Goal: Transaction & Acquisition: Download file/media

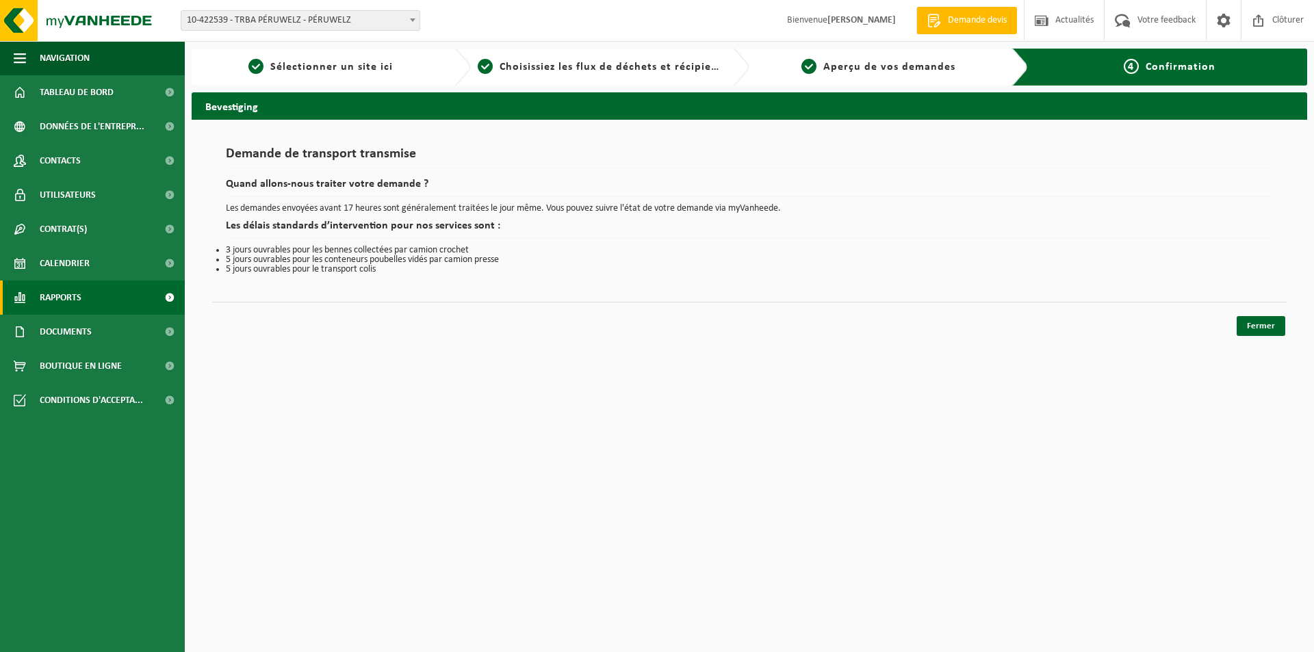
click at [69, 299] on span "Rapports" at bounding box center [61, 297] width 42 height 34
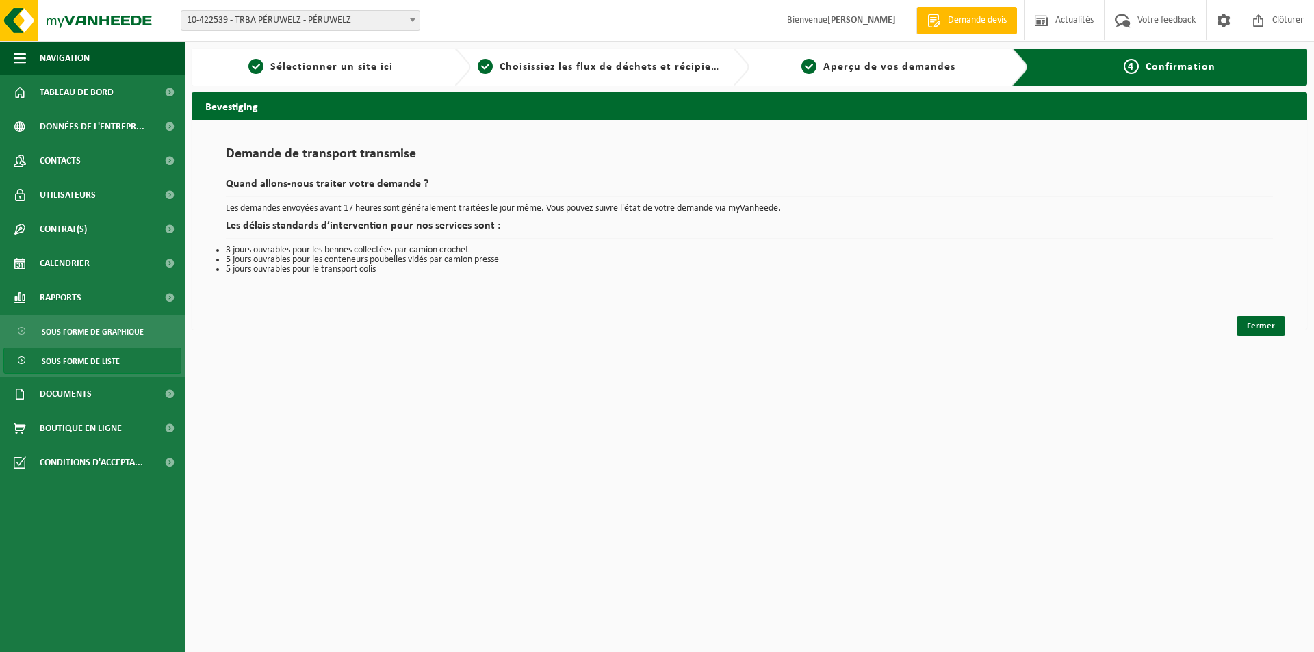
click at [70, 354] on span "Sous forme de liste" at bounding box center [81, 361] width 78 height 26
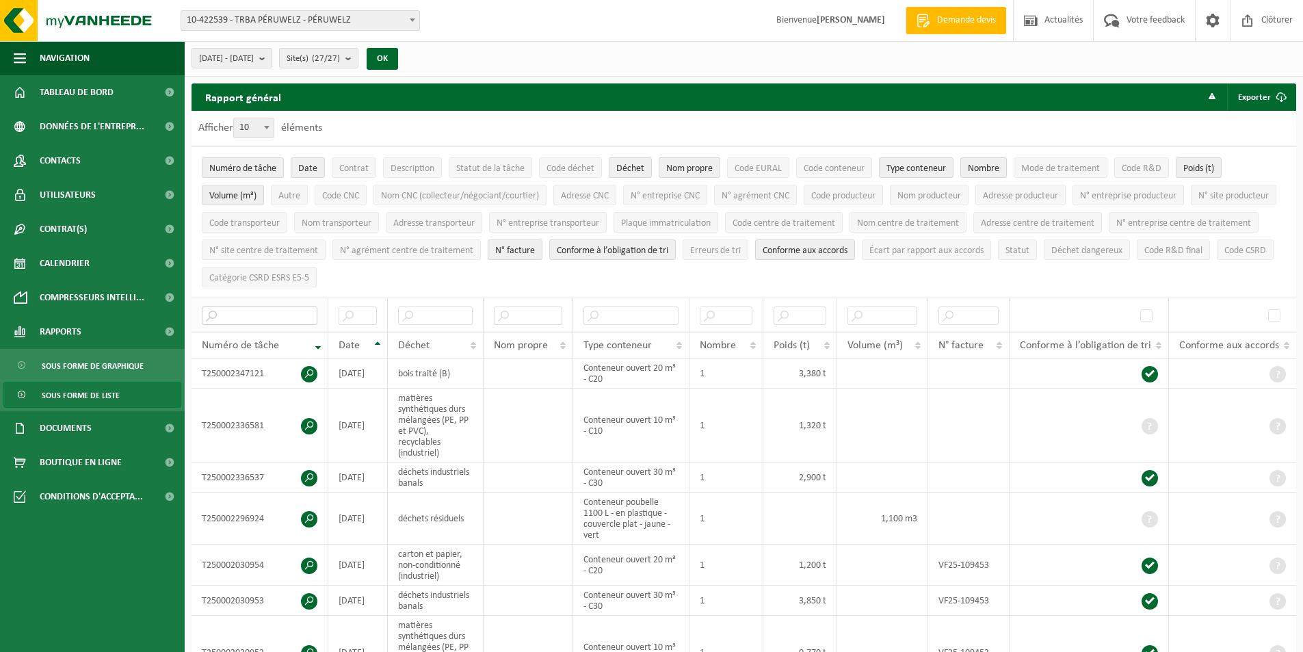
click at [272, 314] on input "text" at bounding box center [260, 315] width 116 height 18
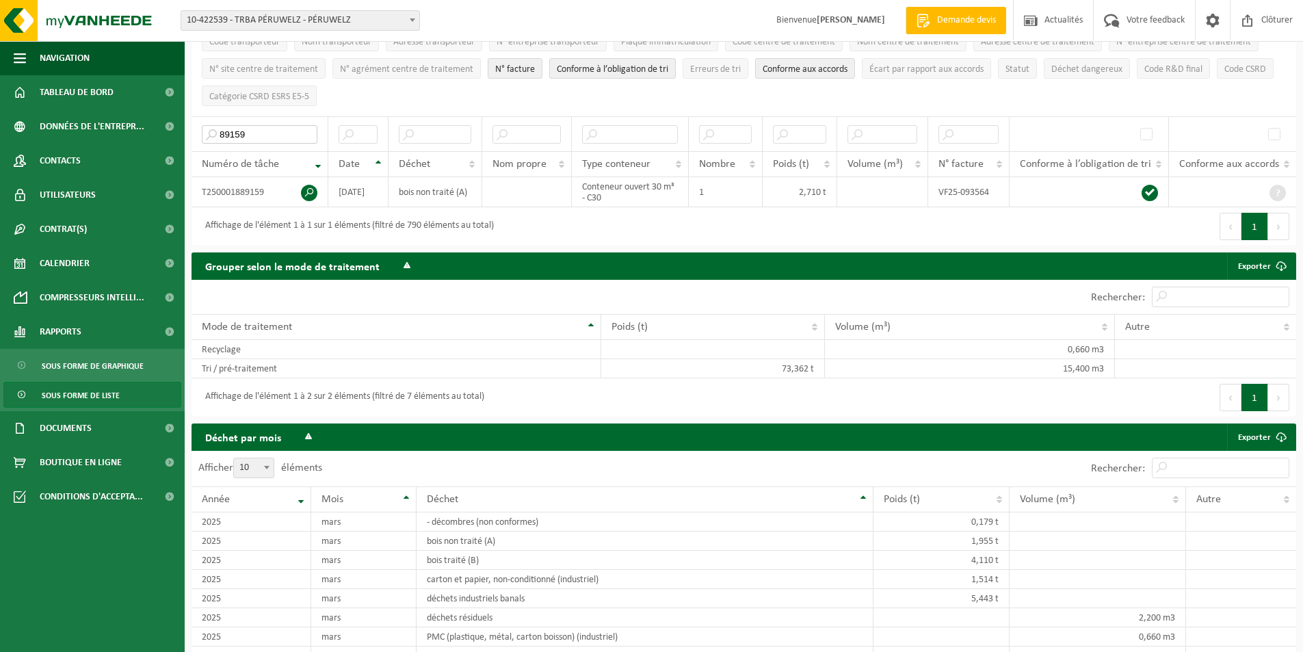
scroll to position [205, 0]
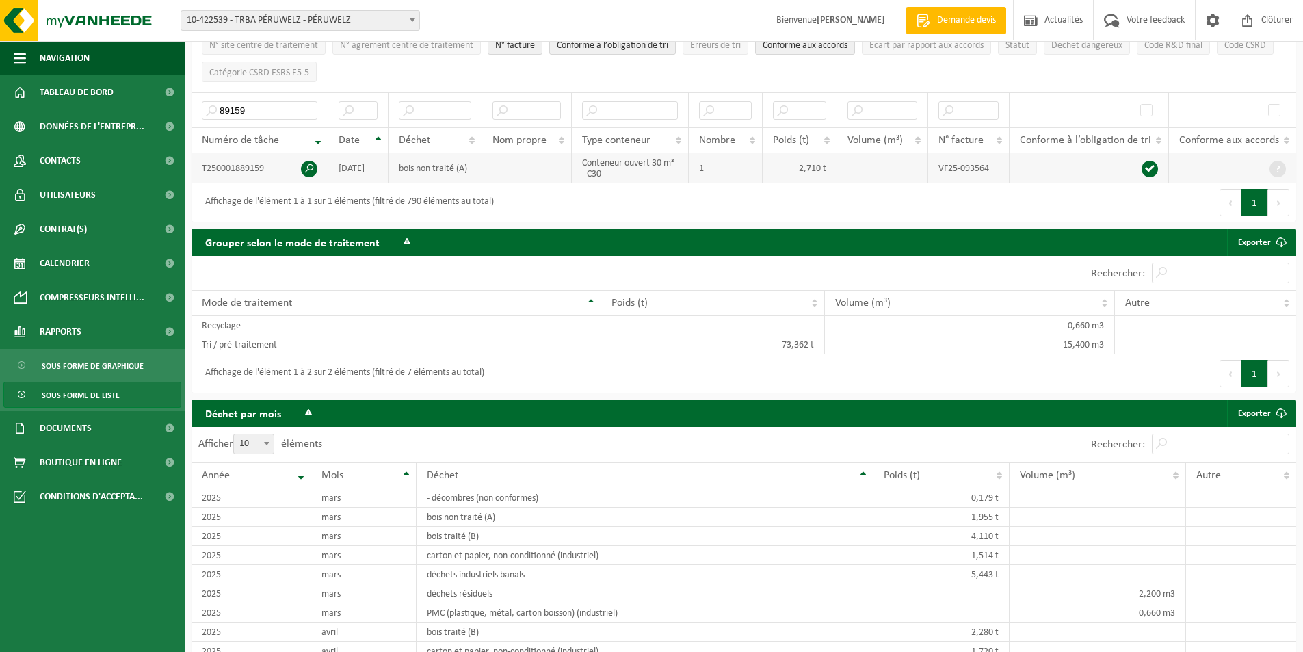
click at [303, 166] on span at bounding box center [309, 169] width 16 height 16
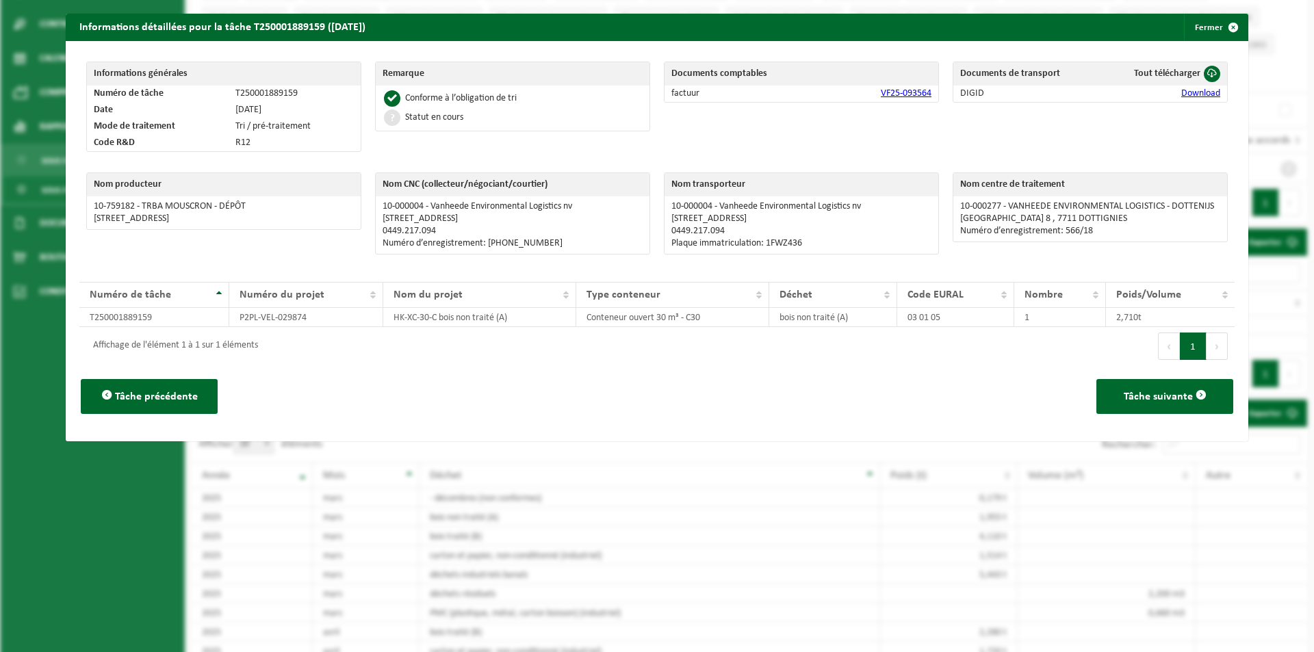
click at [1197, 96] on link "Download" at bounding box center [1200, 93] width 39 height 10
click at [1223, 31] on span "button" at bounding box center [1232, 27] width 27 height 27
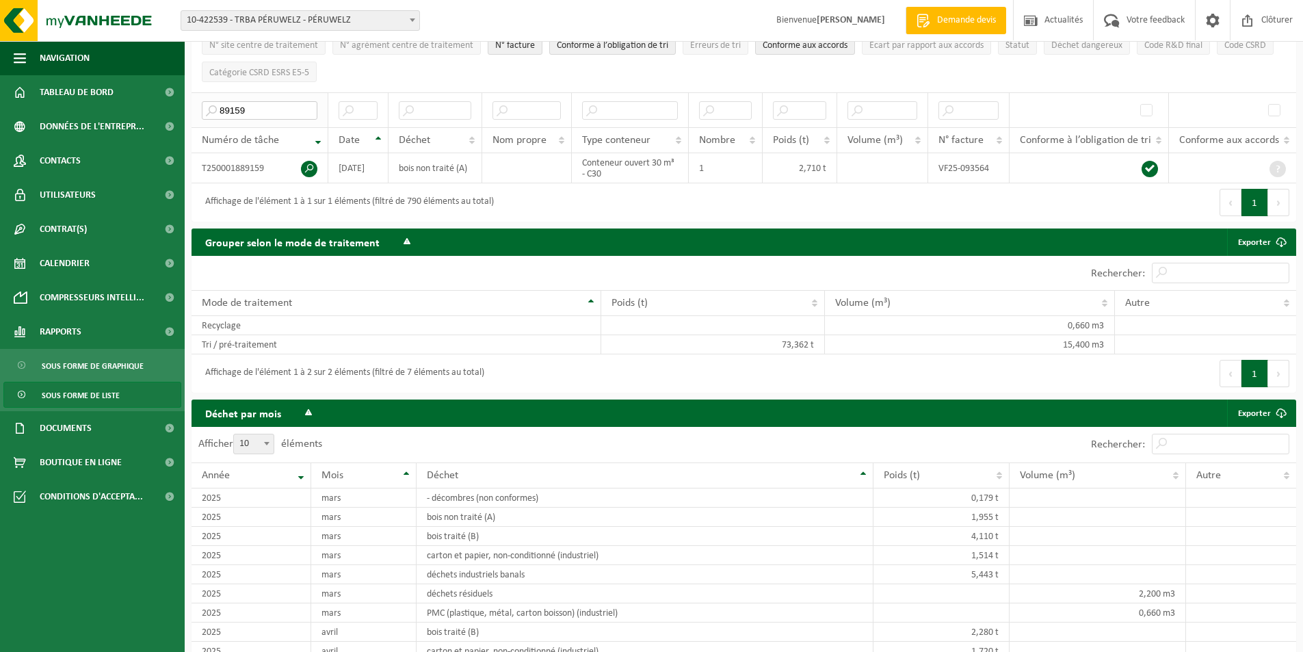
drag, startPoint x: 255, startPoint y: 105, endPoint x: 212, endPoint y: 108, distance: 42.5
click at [212, 108] on input "89159" at bounding box center [260, 110] width 116 height 18
click at [304, 167] on span at bounding box center [309, 169] width 16 height 16
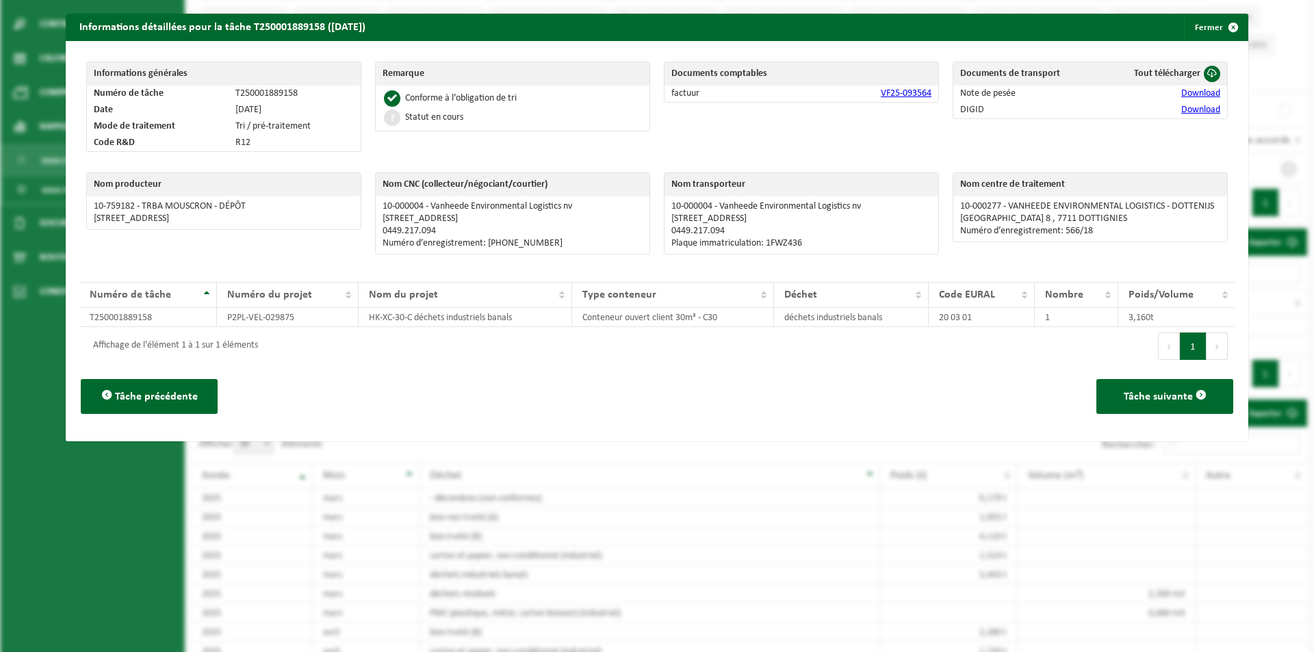
click at [1192, 93] on link "Download" at bounding box center [1200, 93] width 39 height 10
click at [1228, 29] on span "button" at bounding box center [1232, 27] width 27 height 27
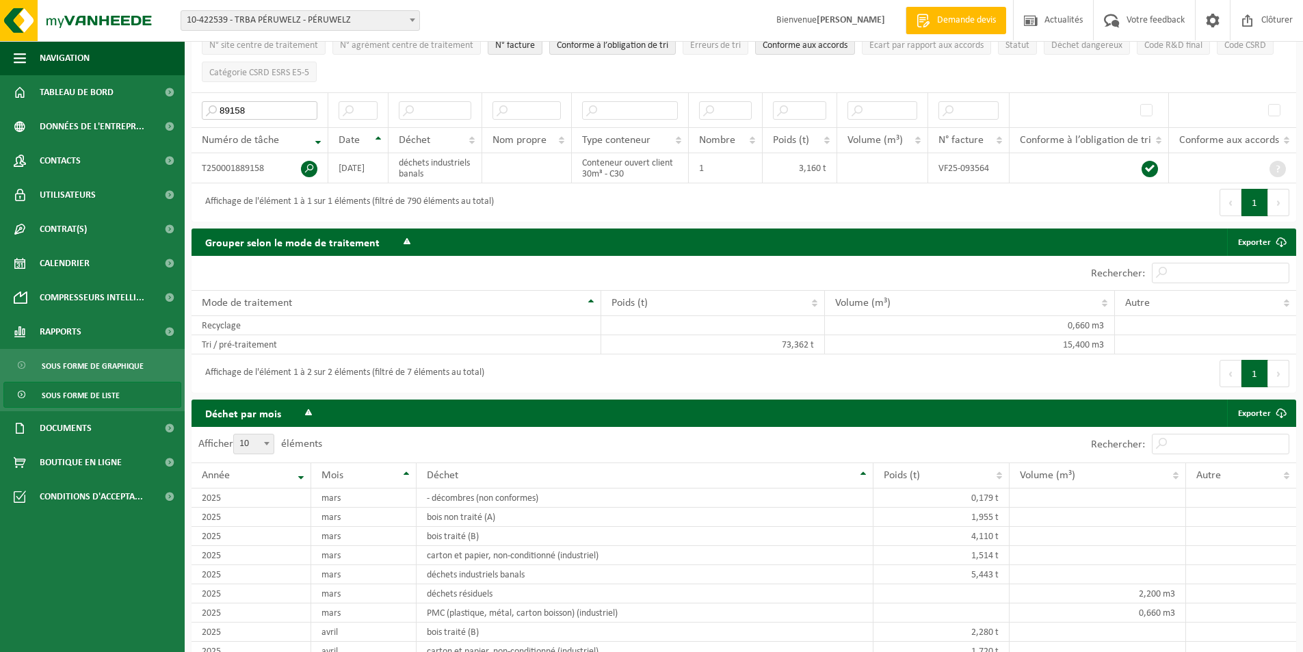
drag, startPoint x: 263, startPoint y: 107, endPoint x: 190, endPoint y: 104, distance: 73.3
click at [190, 104] on div "Rapport général Exporter Seulement le résultat des filtres sélectionnés Tous le…" at bounding box center [744, 53] width 1119 height 350
click at [315, 161] on span at bounding box center [309, 169] width 16 height 16
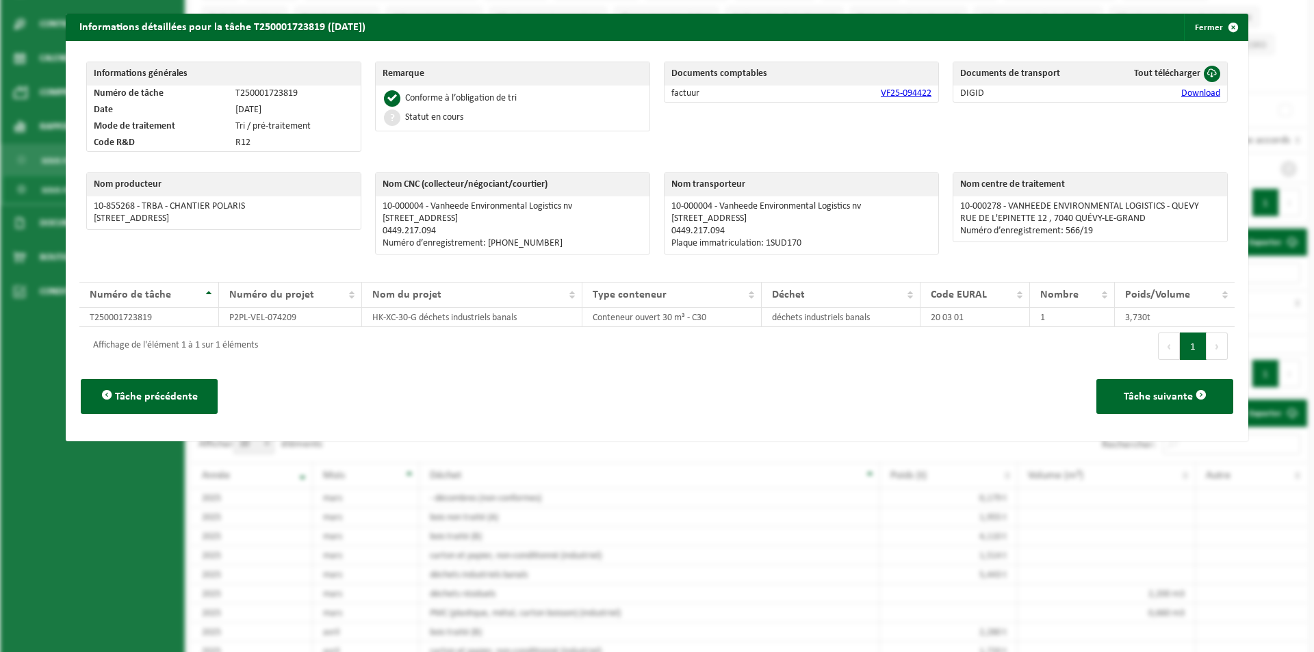
click at [1201, 93] on link "Download" at bounding box center [1200, 93] width 39 height 10
click at [1219, 31] on span "button" at bounding box center [1232, 27] width 27 height 27
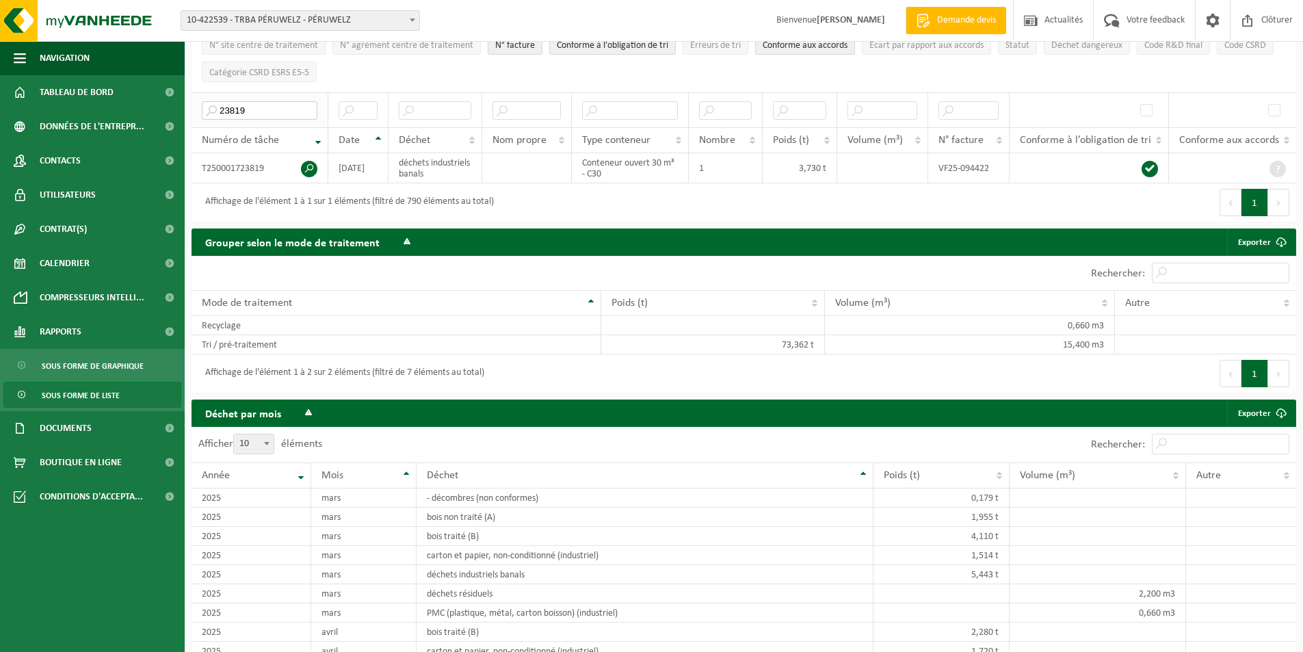
drag, startPoint x: 258, startPoint y: 105, endPoint x: 200, endPoint y: 109, distance: 58.3
click at [200, 109] on th "23819" at bounding box center [260, 109] width 137 height 35
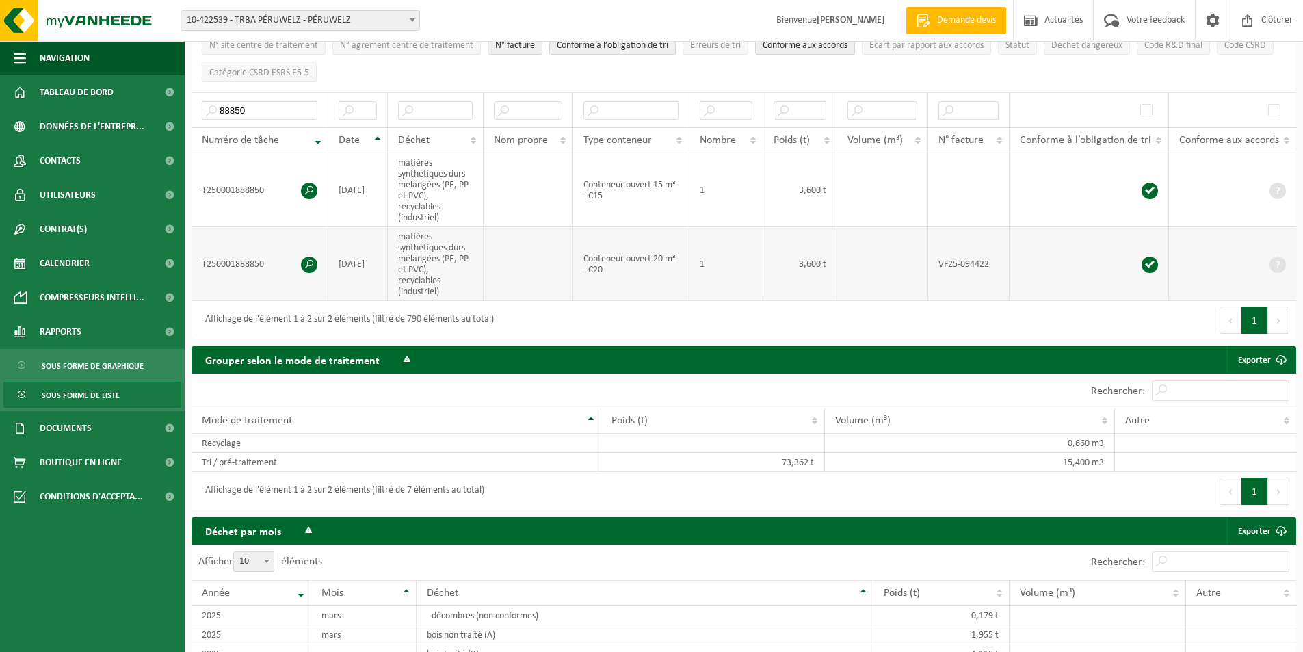
click at [303, 263] on span at bounding box center [309, 265] width 16 height 16
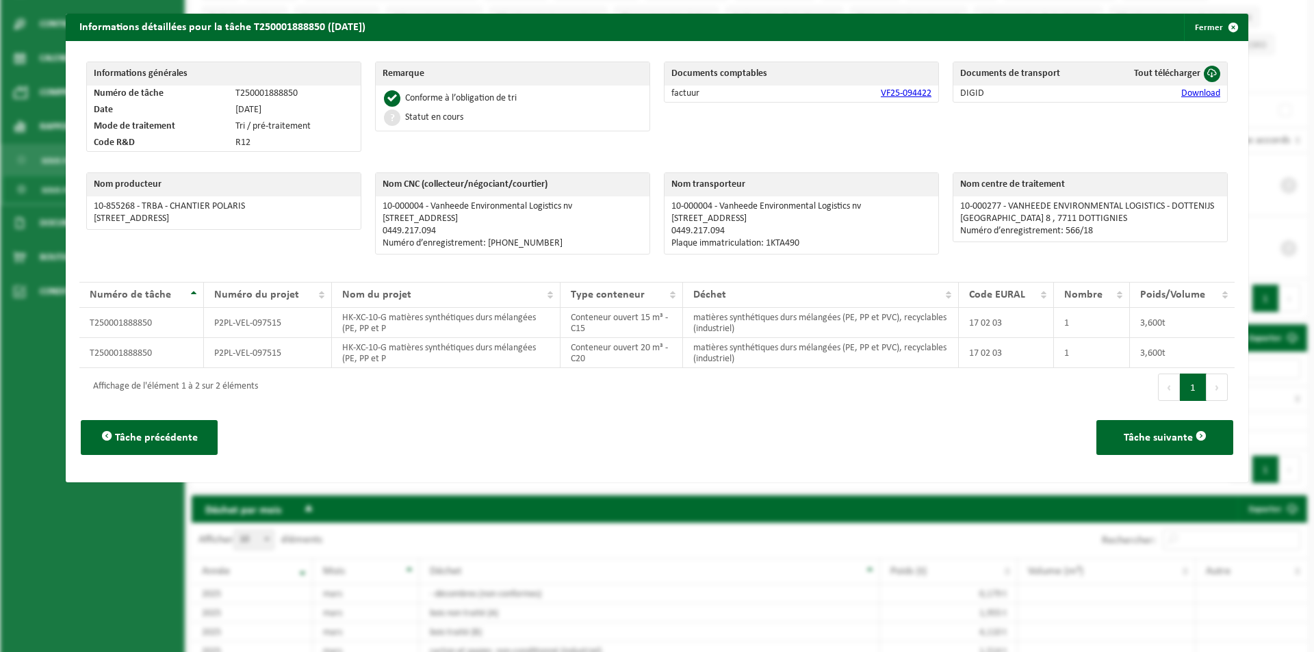
click at [1182, 95] on link "Download" at bounding box center [1200, 93] width 39 height 10
click at [1219, 30] on span "button" at bounding box center [1232, 27] width 27 height 27
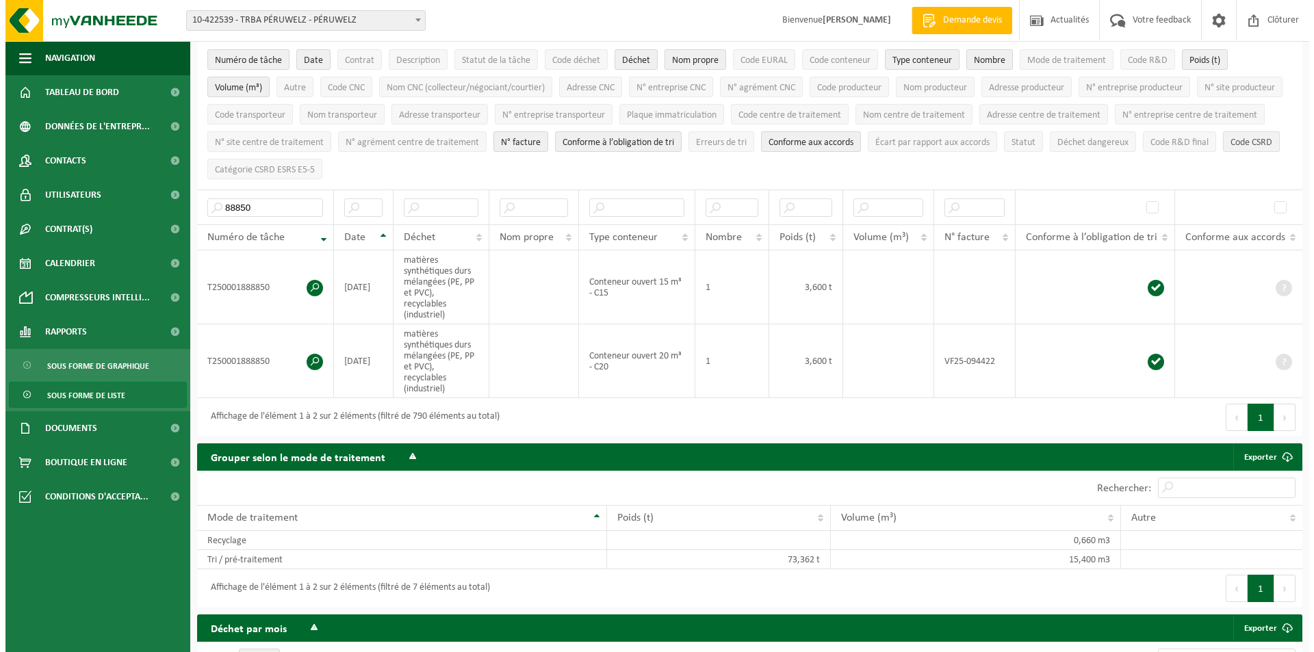
scroll to position [0, 0]
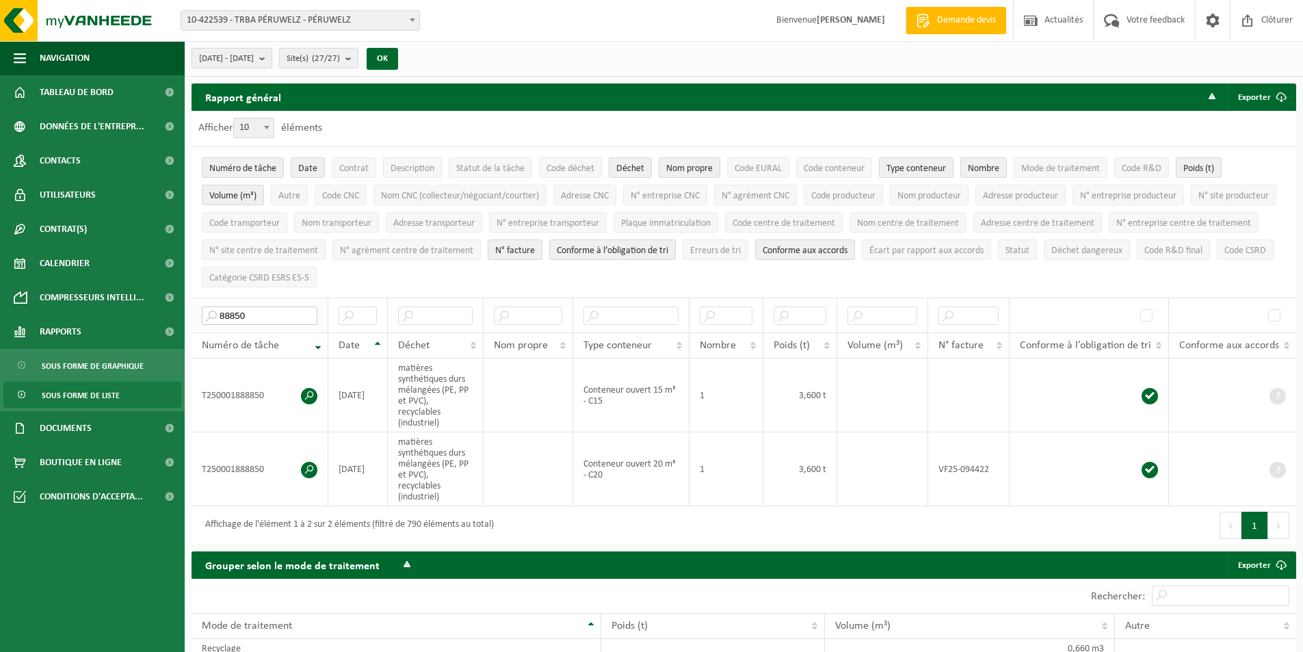
drag, startPoint x: 261, startPoint y: 313, endPoint x: 202, endPoint y: 319, distance: 59.2
click at [202, 319] on input "88850" at bounding box center [260, 315] width 116 height 18
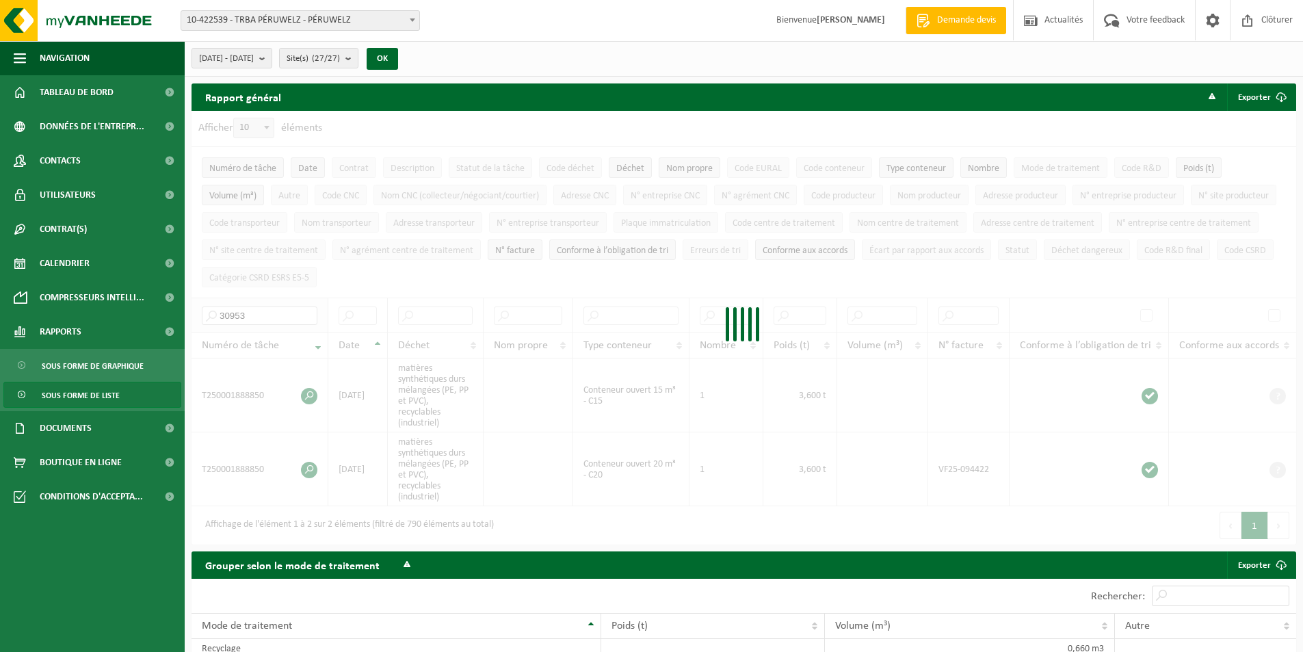
type input "30953"
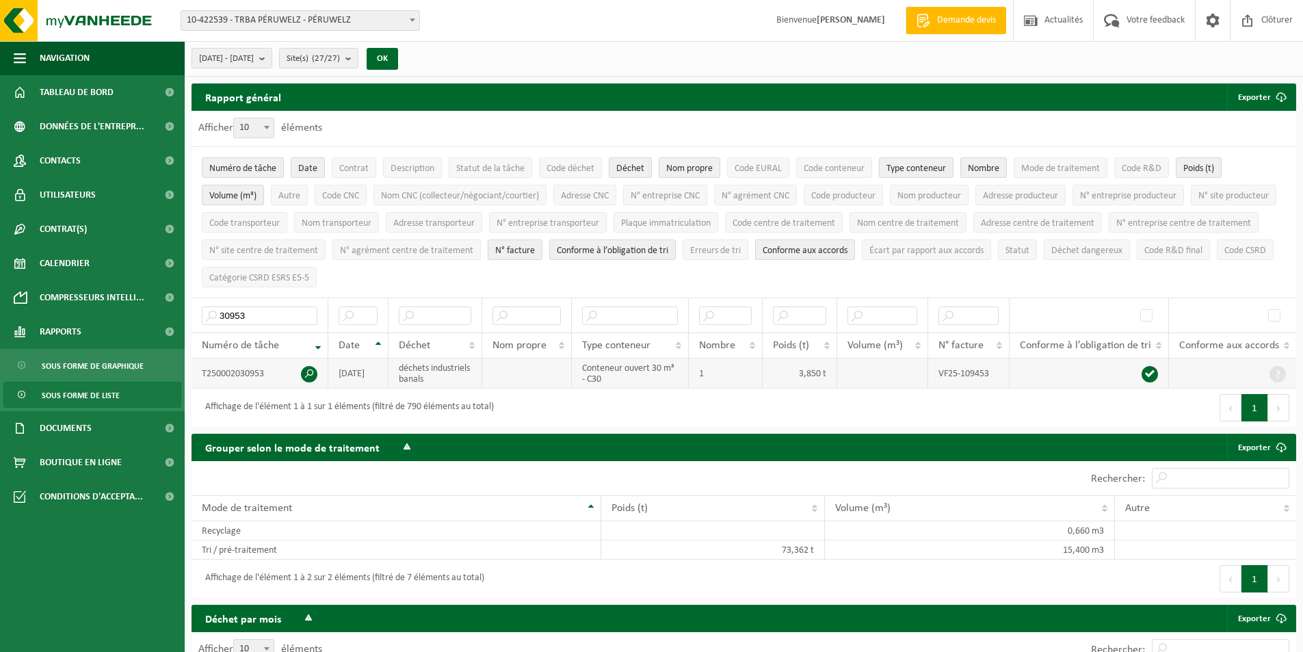
click at [302, 367] on span at bounding box center [309, 374] width 16 height 16
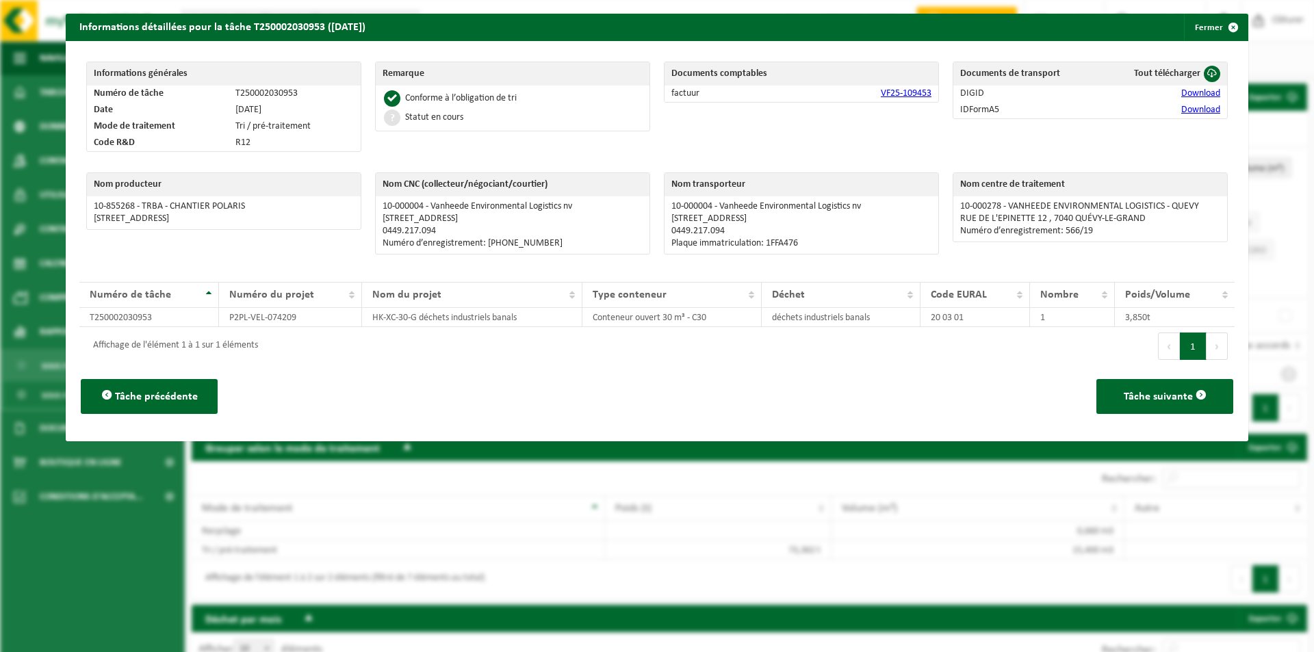
click at [1201, 91] on link "Download" at bounding box center [1200, 93] width 39 height 10
